Goal: Obtain resource: Download file/media

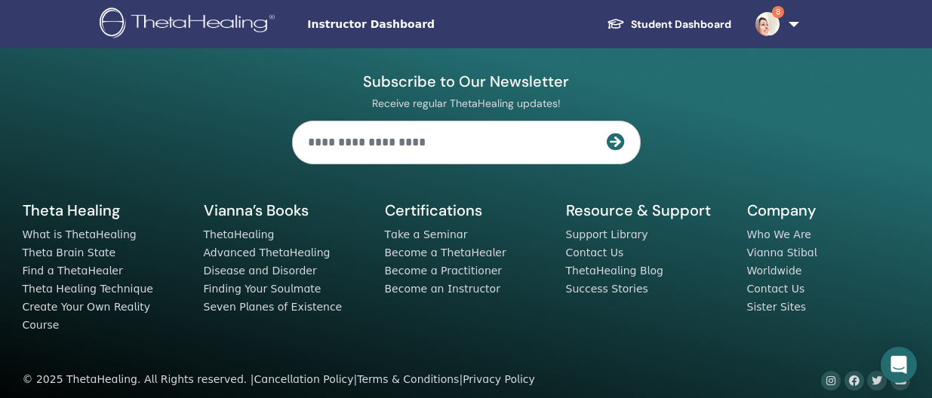
click at [356, 29] on span "Instructor Dashboard" at bounding box center [420, 25] width 226 height 16
click at [334, 26] on span "Instructor Dashboard" at bounding box center [420, 25] width 226 height 16
click at [325, 20] on span "Instructor Dashboard" at bounding box center [420, 25] width 226 height 16
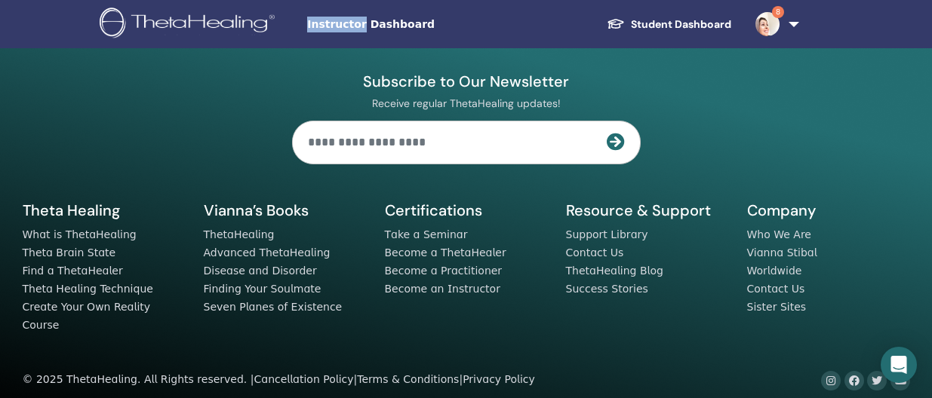
click at [333, 23] on span "Instructor Dashboard" at bounding box center [420, 25] width 226 height 16
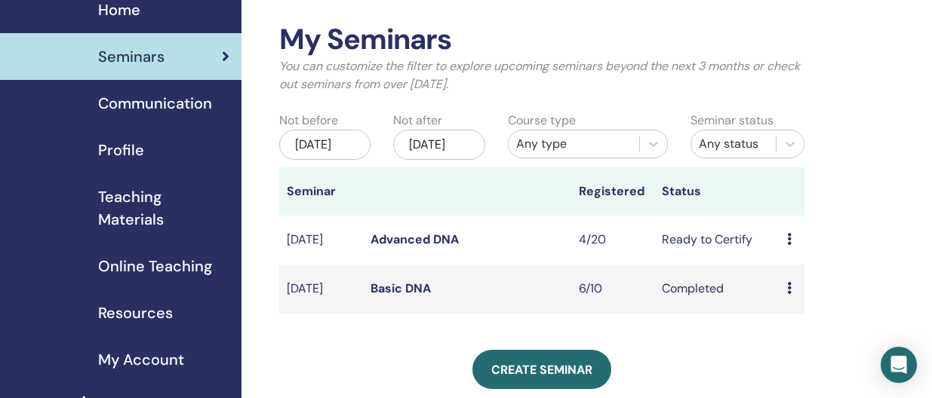
scroll to position [58, 0]
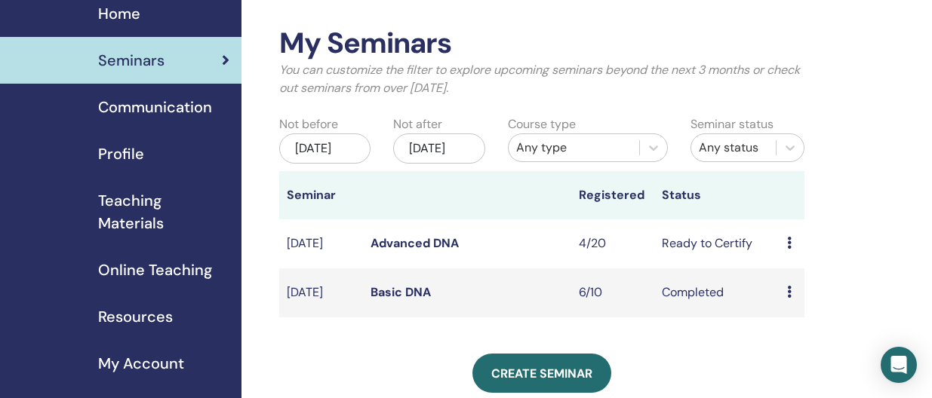
click at [149, 220] on span "Teaching Materials" at bounding box center [163, 211] width 131 height 45
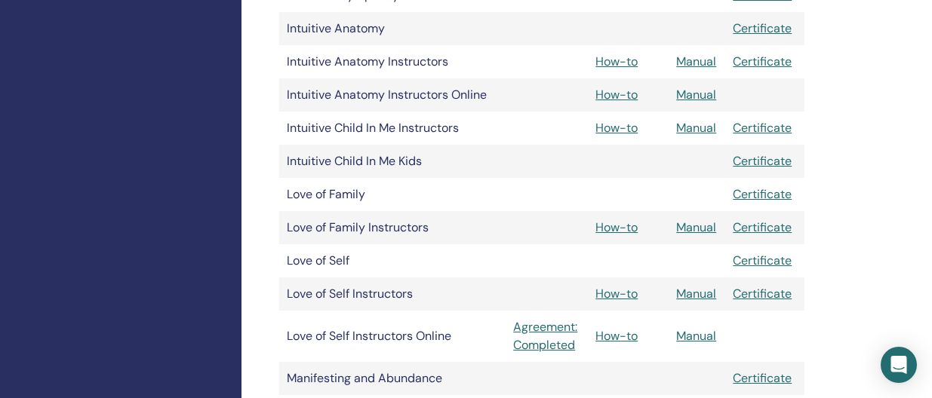
scroll to position [1435, 0]
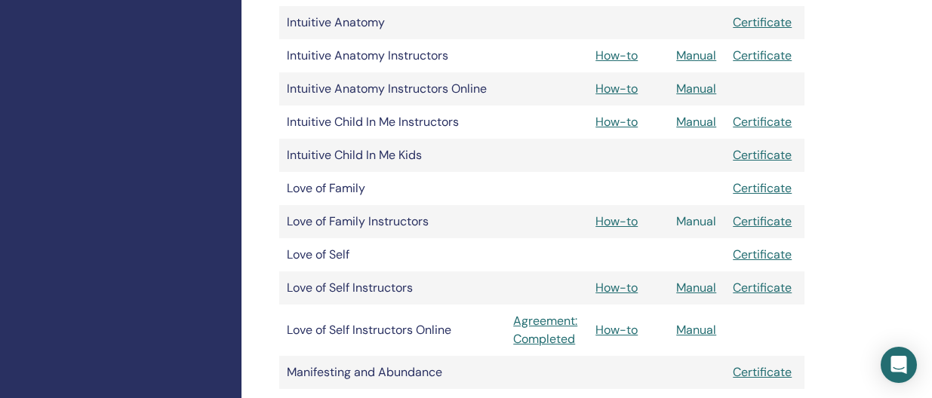
click at [706, 224] on link "Manual" at bounding box center [696, 221] width 40 height 16
